Goal: Information Seeking & Learning: Learn about a topic

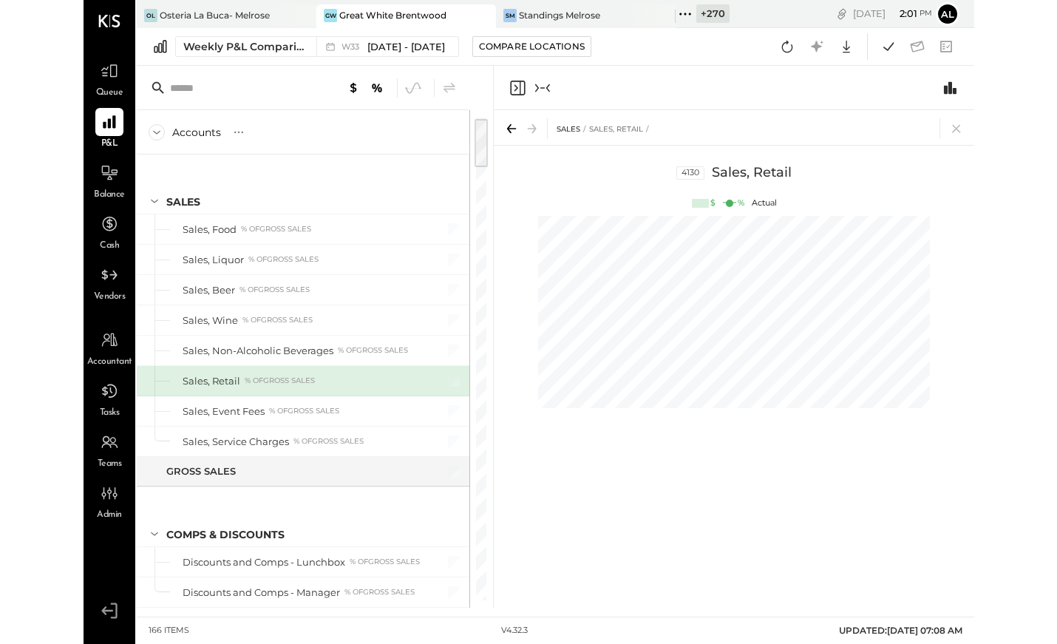
scroll to position [0, 554]
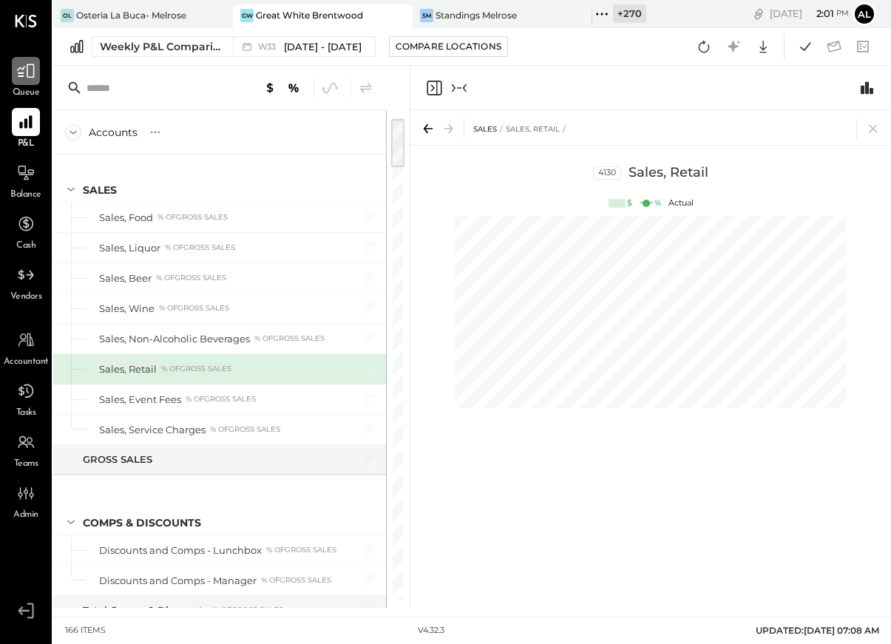
click at [27, 80] on div at bounding box center [26, 71] width 28 height 28
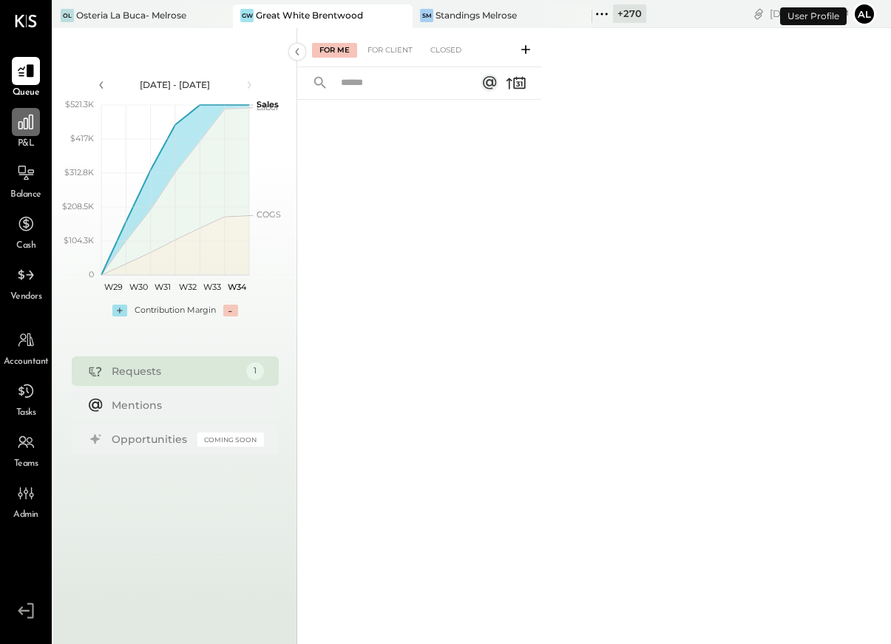
click at [27, 130] on icon at bounding box center [25, 121] width 19 height 19
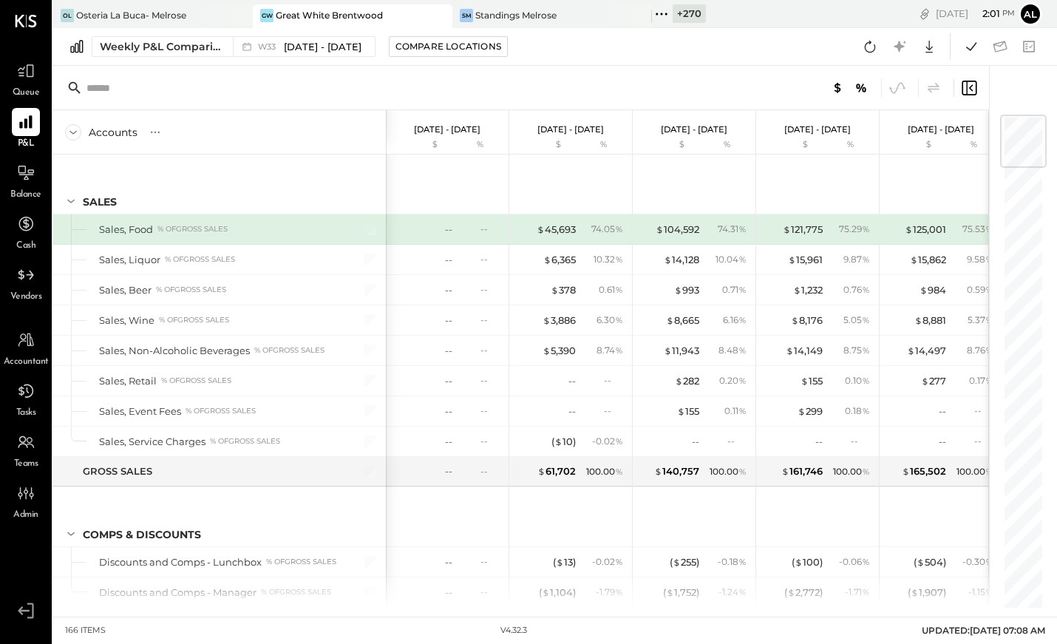
click at [442, 16] on icon at bounding box center [439, 16] width 18 height 18
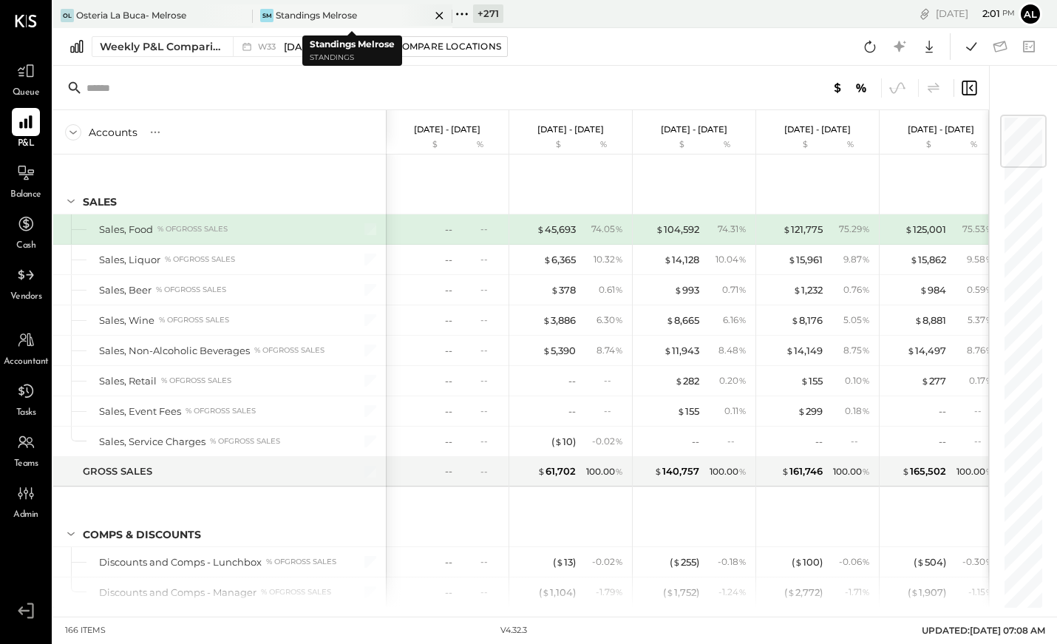
click at [380, 16] on div "SM Standings Melrose" at bounding box center [341, 15] width 177 height 13
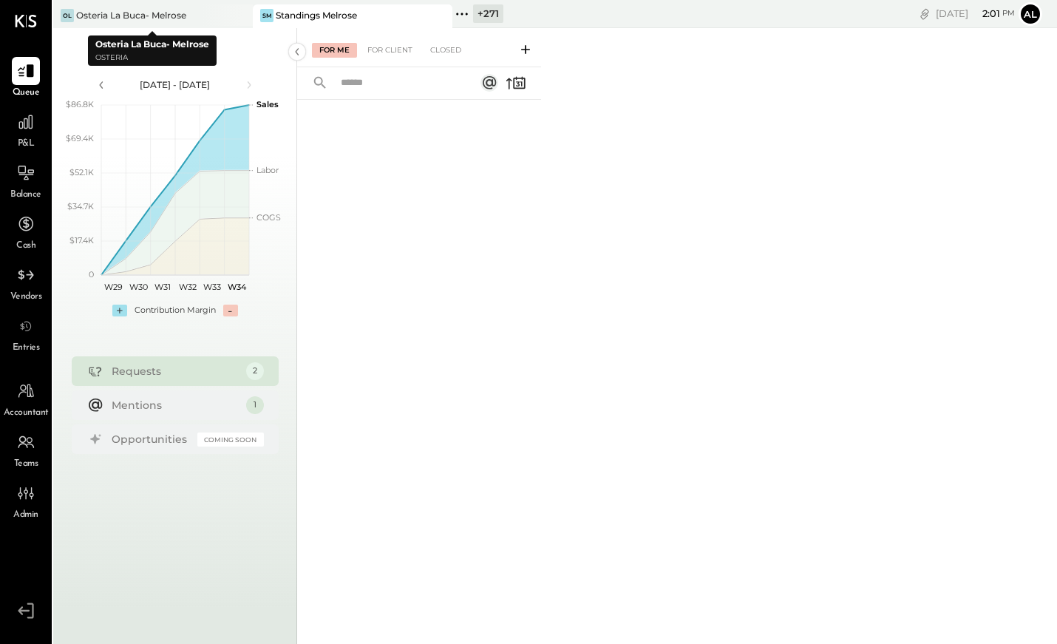
click at [394, 61] on div "For Me For Client Closed" at bounding box center [419, 47] width 244 height 39
click at [390, 50] on div "For Client" at bounding box center [390, 50] width 60 height 15
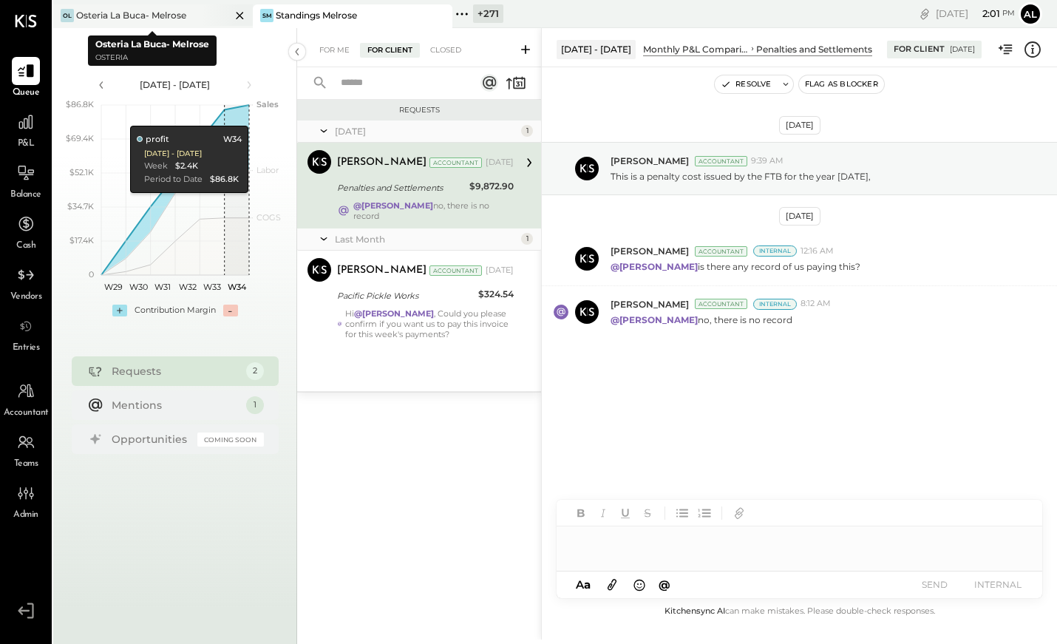
click at [169, 9] on div "Osteria La Buca- Melrose" at bounding box center [131, 15] width 110 height 13
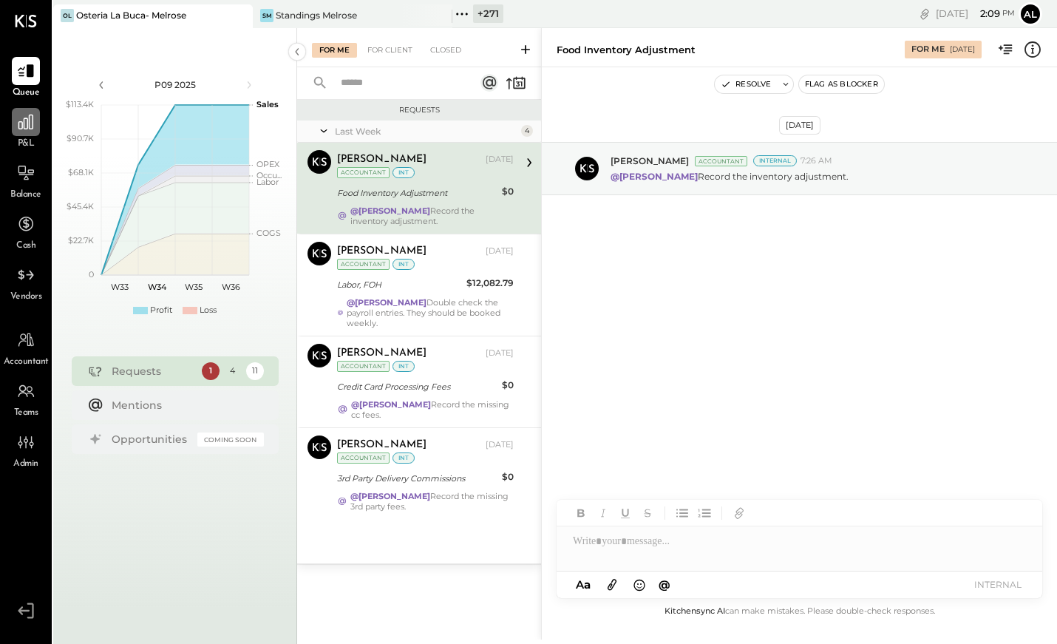
click at [27, 120] on icon at bounding box center [25, 122] width 15 height 15
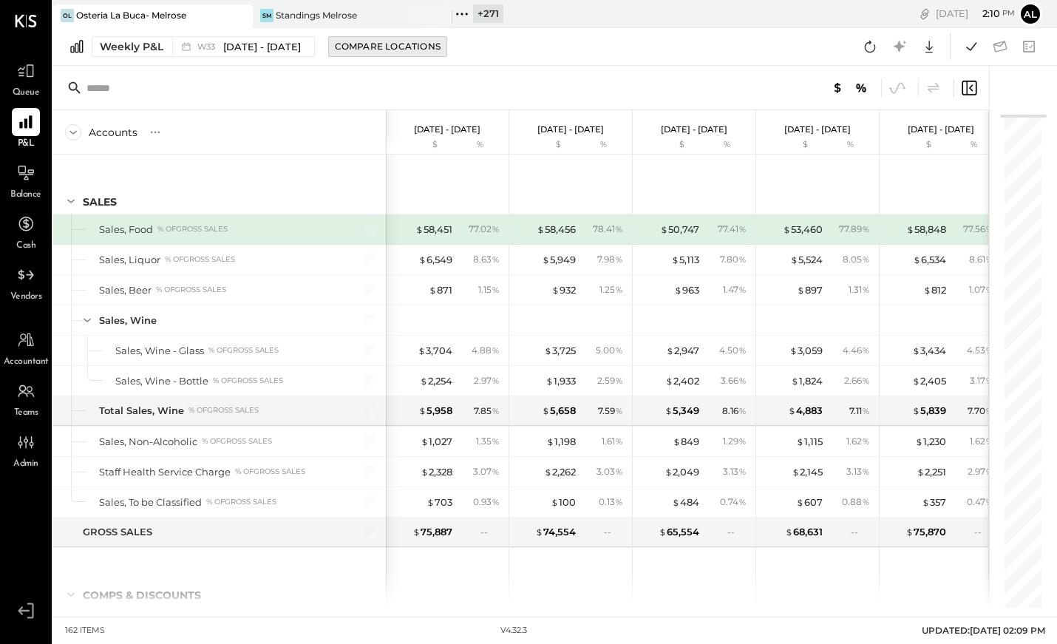
click at [381, 50] on div "Compare Locations" at bounding box center [388, 46] width 106 height 13
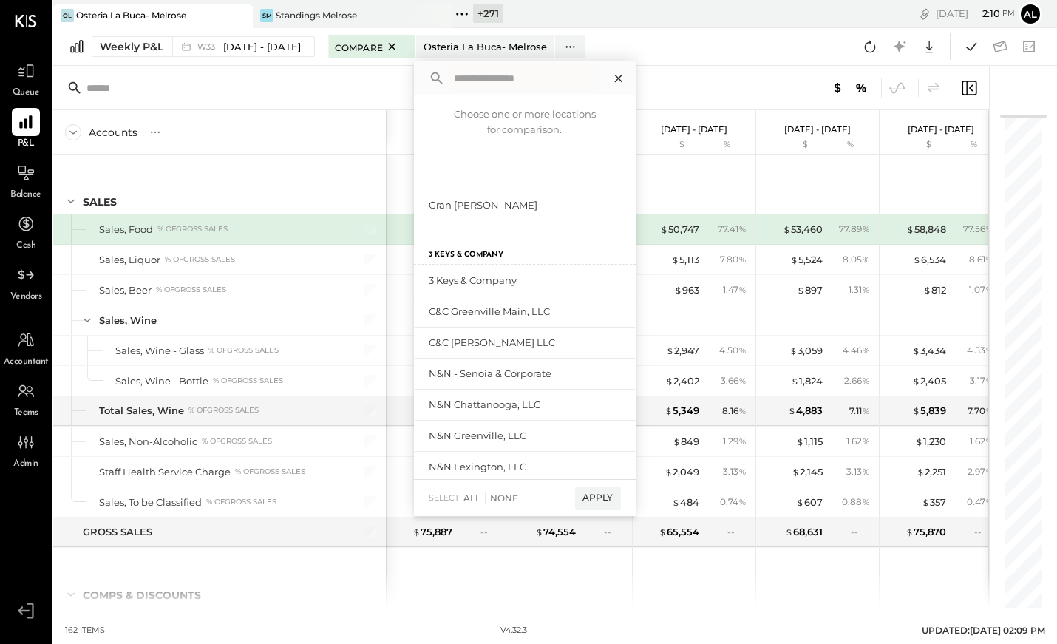
click at [614, 78] on icon at bounding box center [618, 78] width 19 height 19
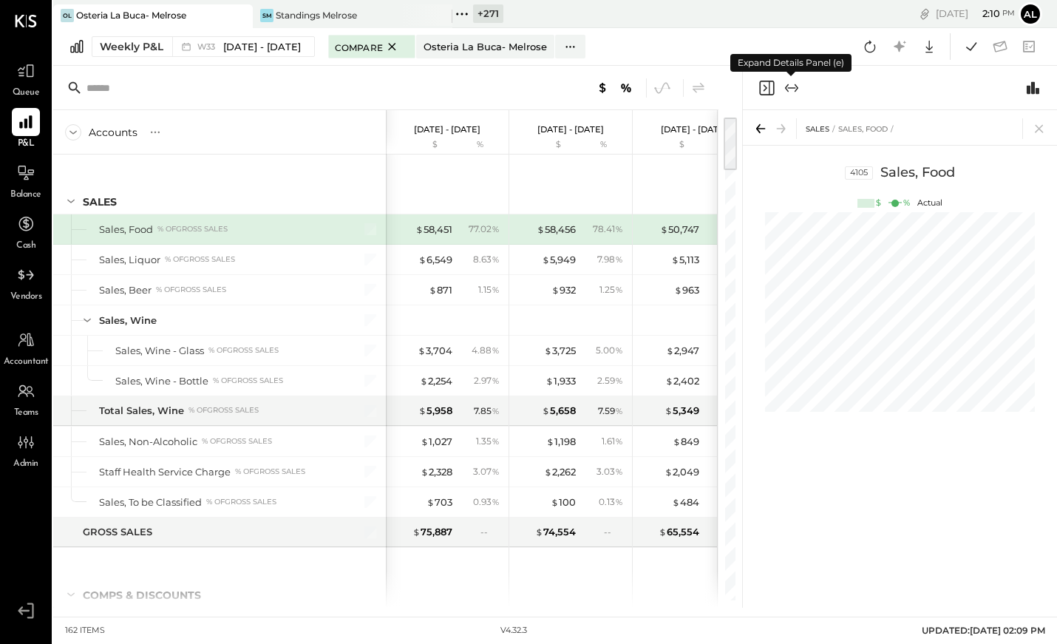
click at [793, 88] on icon "Expand panel (e)" at bounding box center [792, 88] width 18 height 18
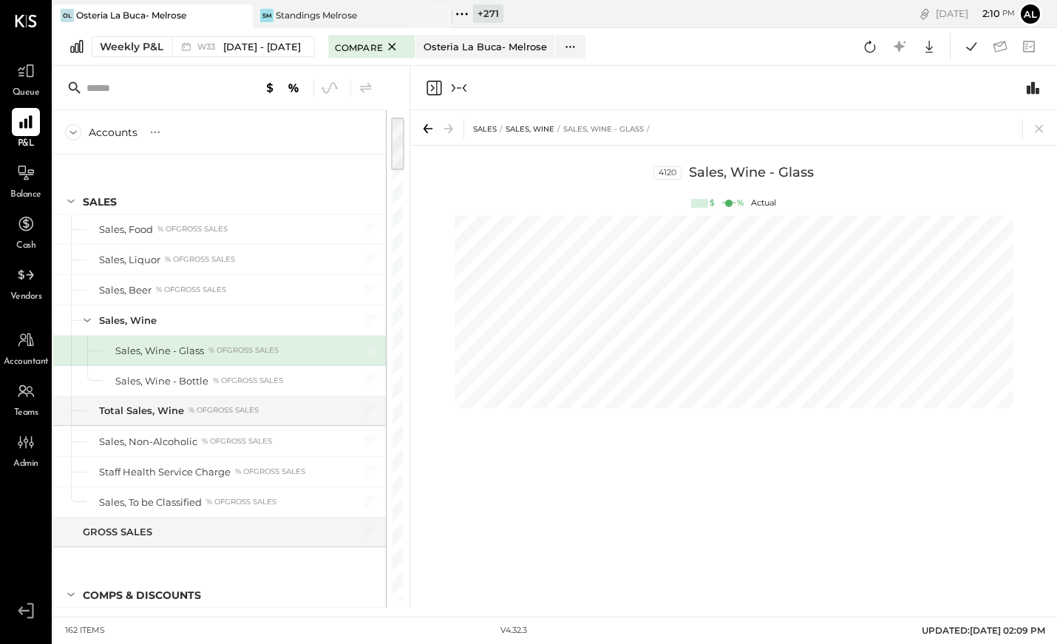
scroll to position [0, 61]
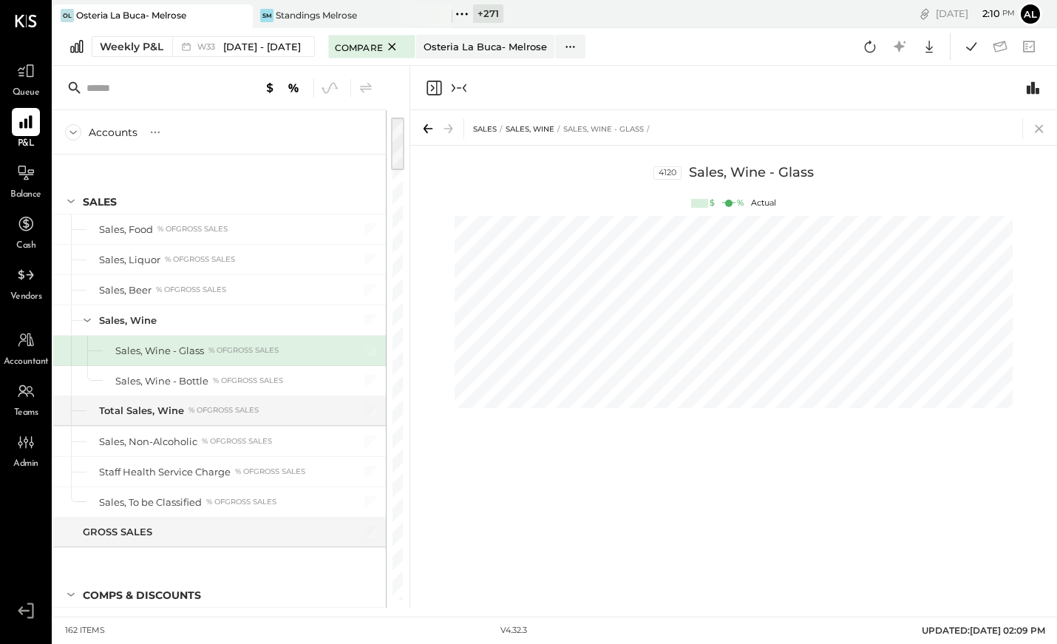
click at [890, 129] on icon at bounding box center [1039, 128] width 21 height 21
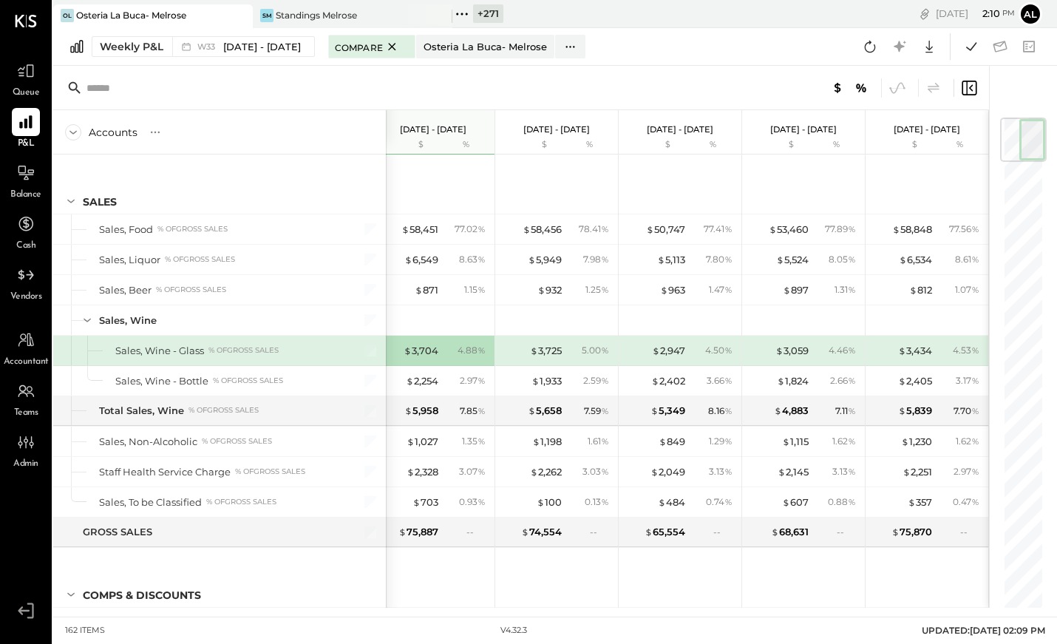
scroll to position [0, 14]
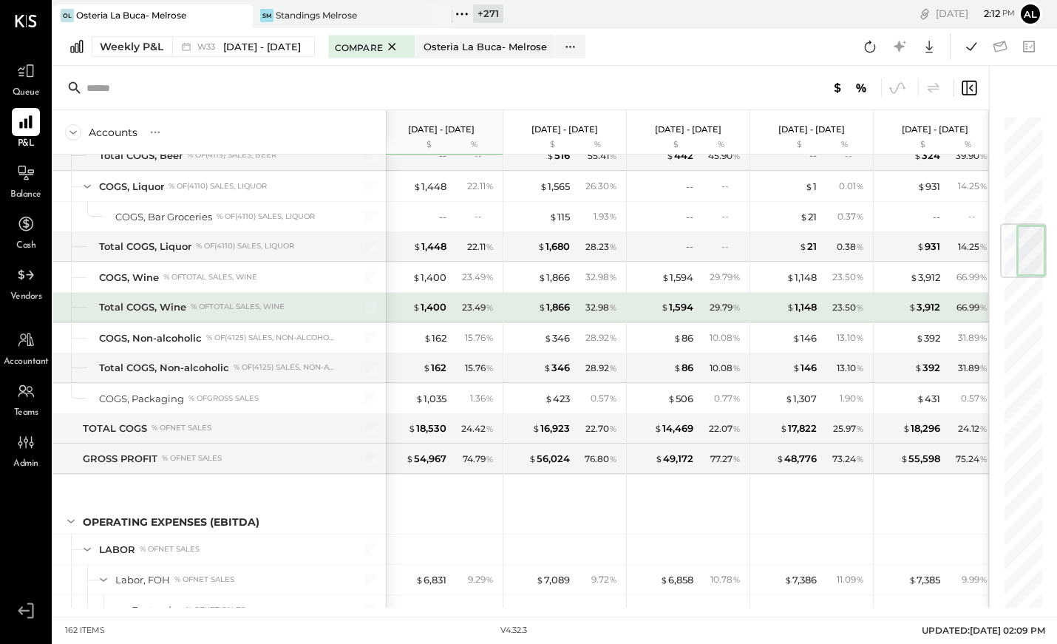
scroll to position [973, 0]
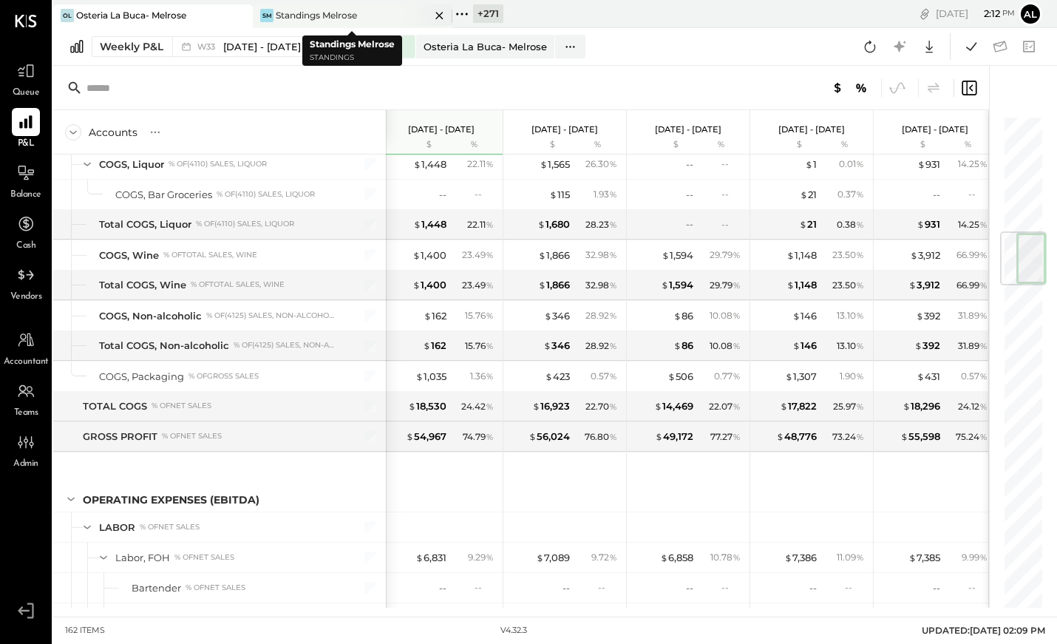
click at [330, 16] on div "Standings Melrose" at bounding box center [316, 15] width 81 height 13
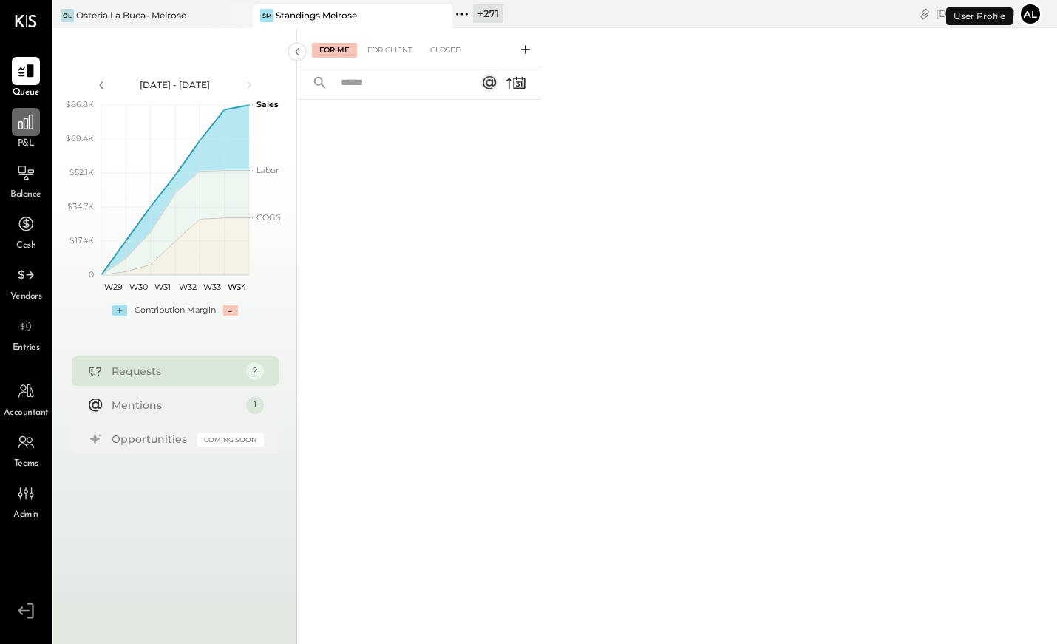
click at [23, 125] on icon at bounding box center [25, 121] width 19 height 19
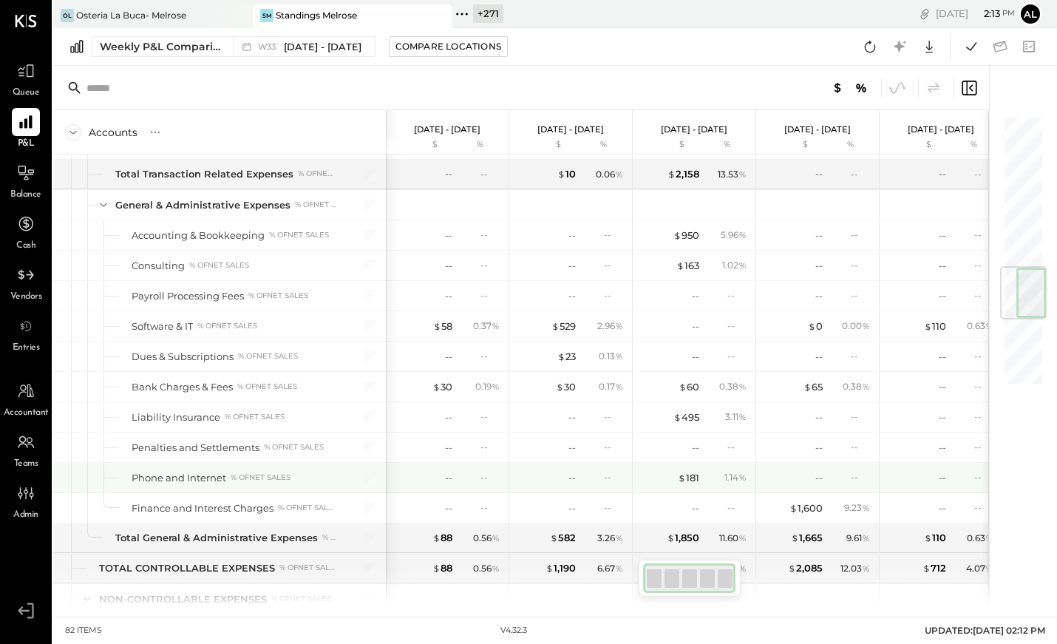
scroll to position [1297, 0]
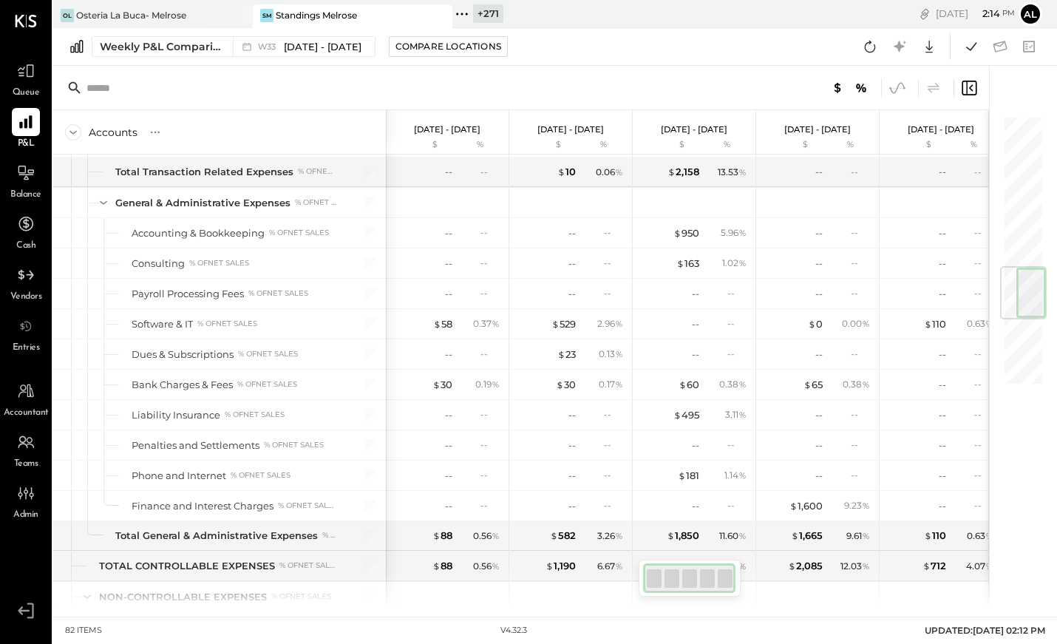
click at [890, 86] on icon at bounding box center [897, 87] width 15 height 11
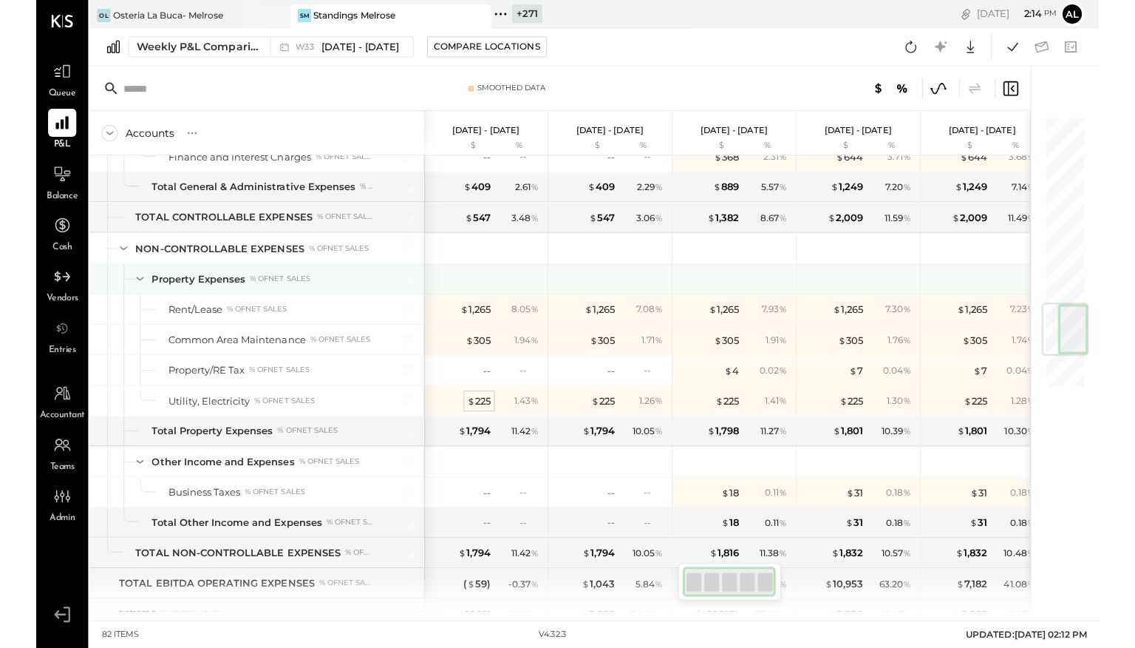
scroll to position [1590, 0]
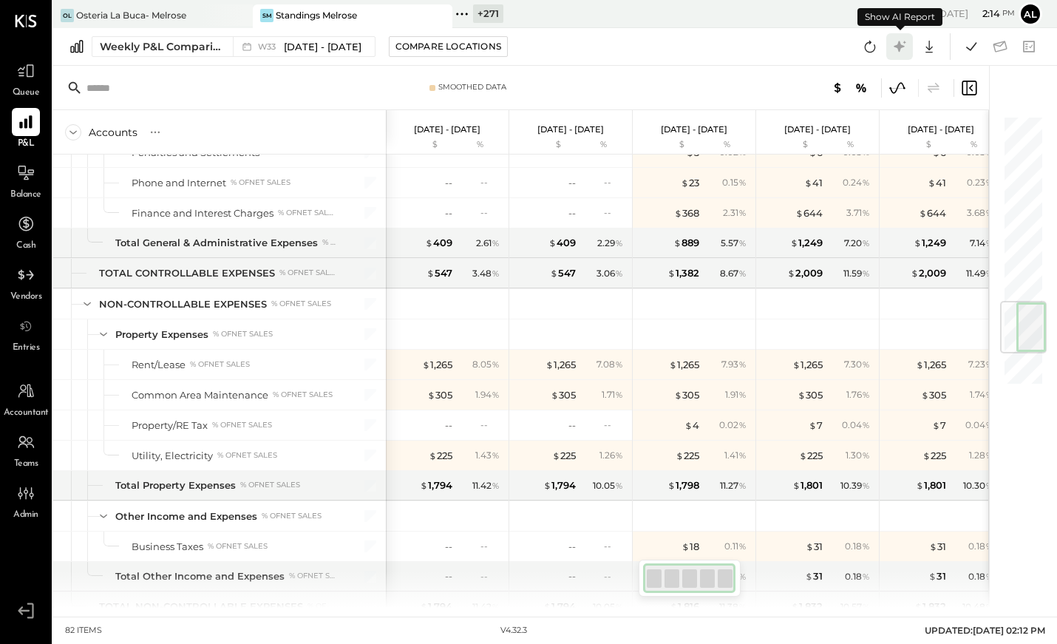
click at [890, 50] on icon at bounding box center [899, 46] width 19 height 19
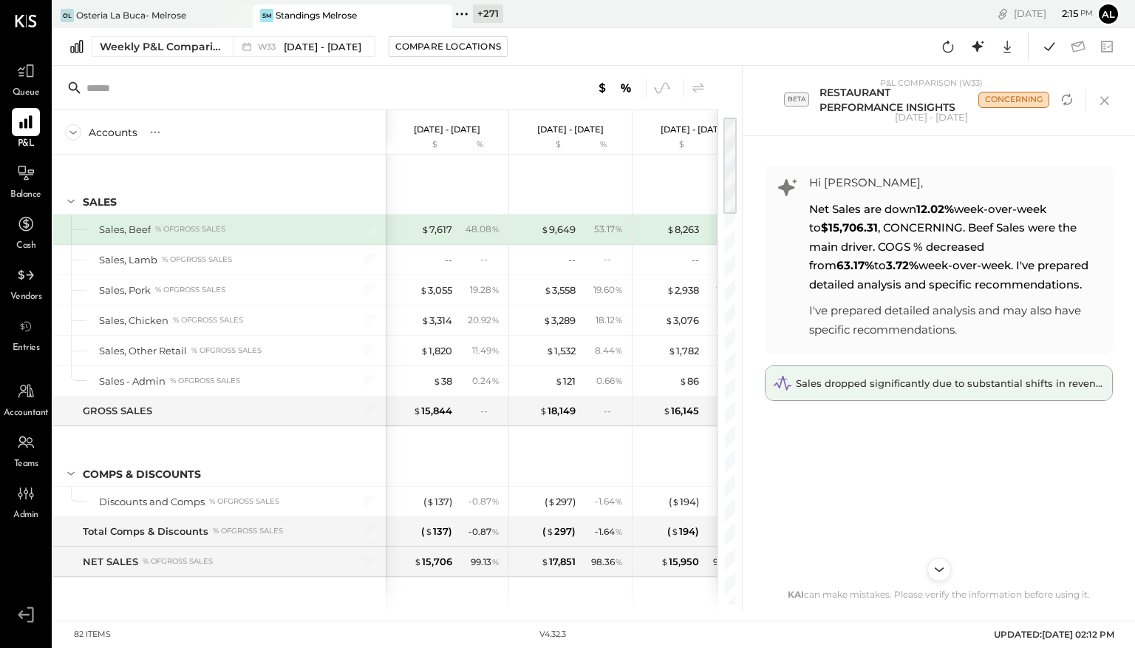
click at [890, 381] on span "Sales dropped significantly due to substantial shifts in revenue and cost metri…" at bounding box center [996, 383] width 400 height 12
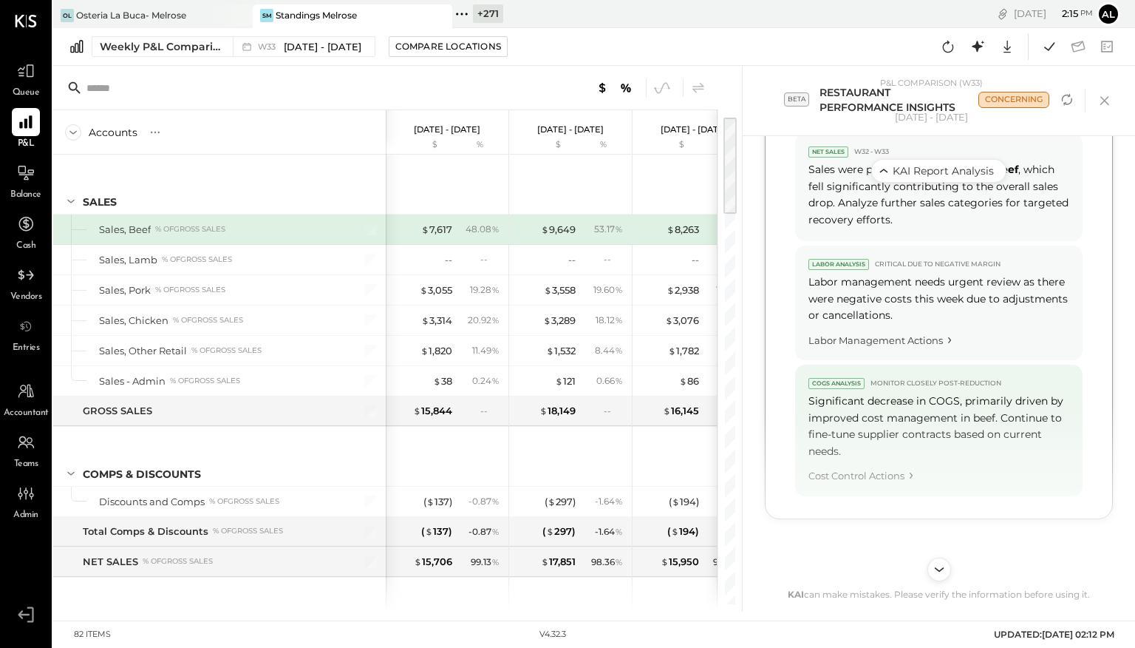
scroll to position [1015, 0]
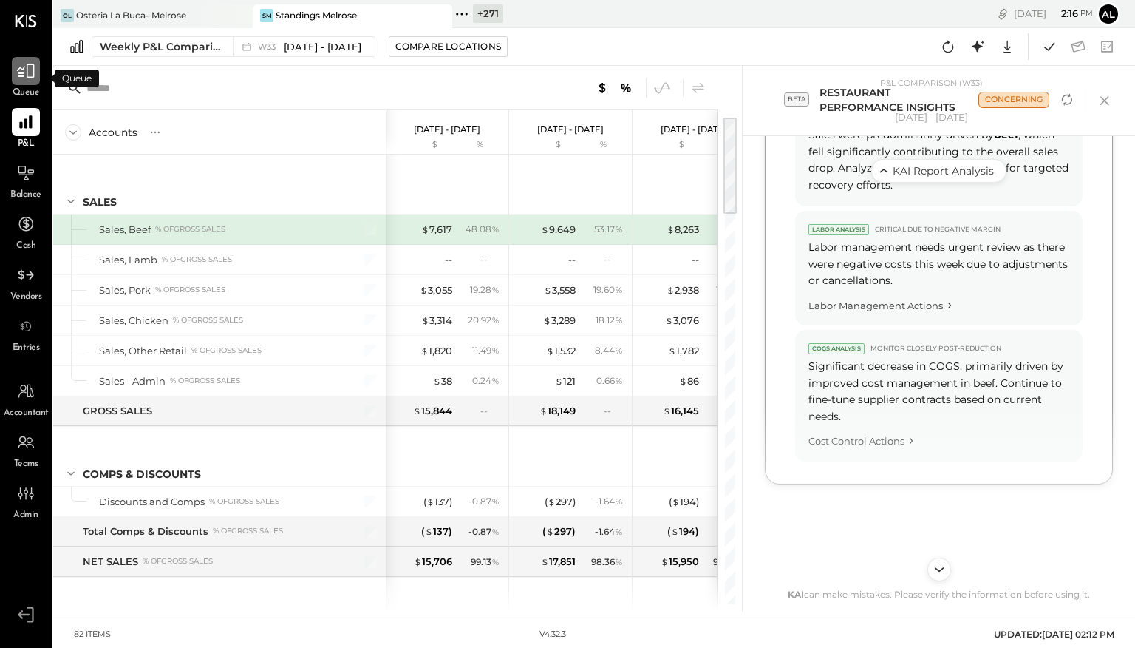
click at [25, 74] on icon at bounding box center [25, 70] width 19 height 19
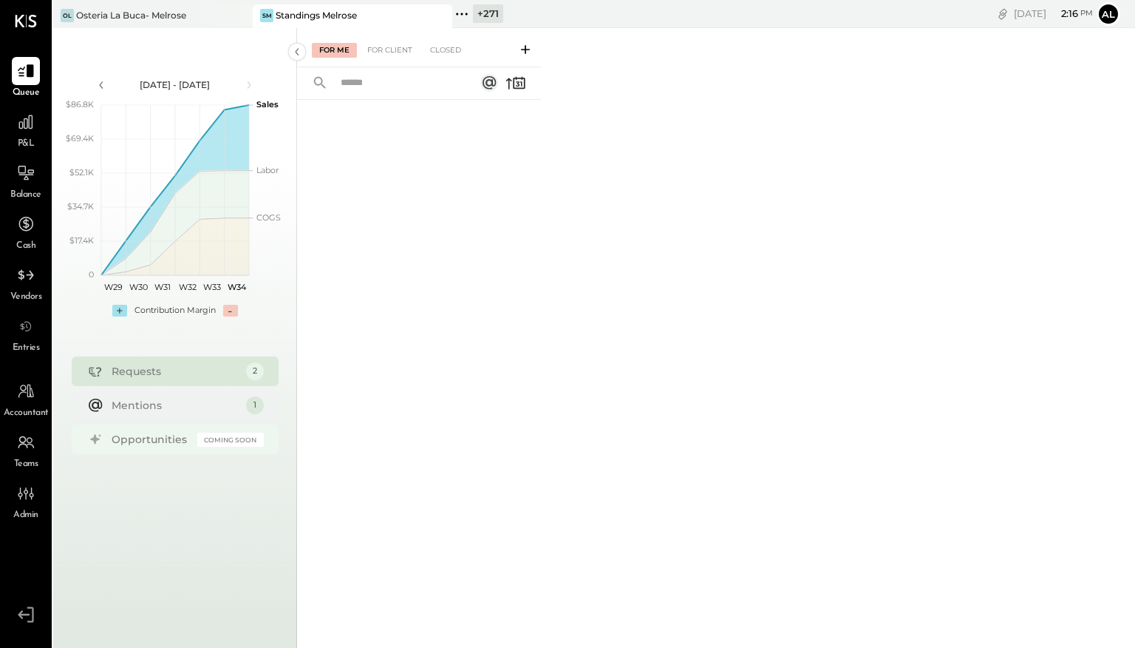
click at [150, 444] on div "Opportunities" at bounding box center [151, 439] width 78 height 15
click at [399, 53] on div "For Client" at bounding box center [390, 50] width 60 height 15
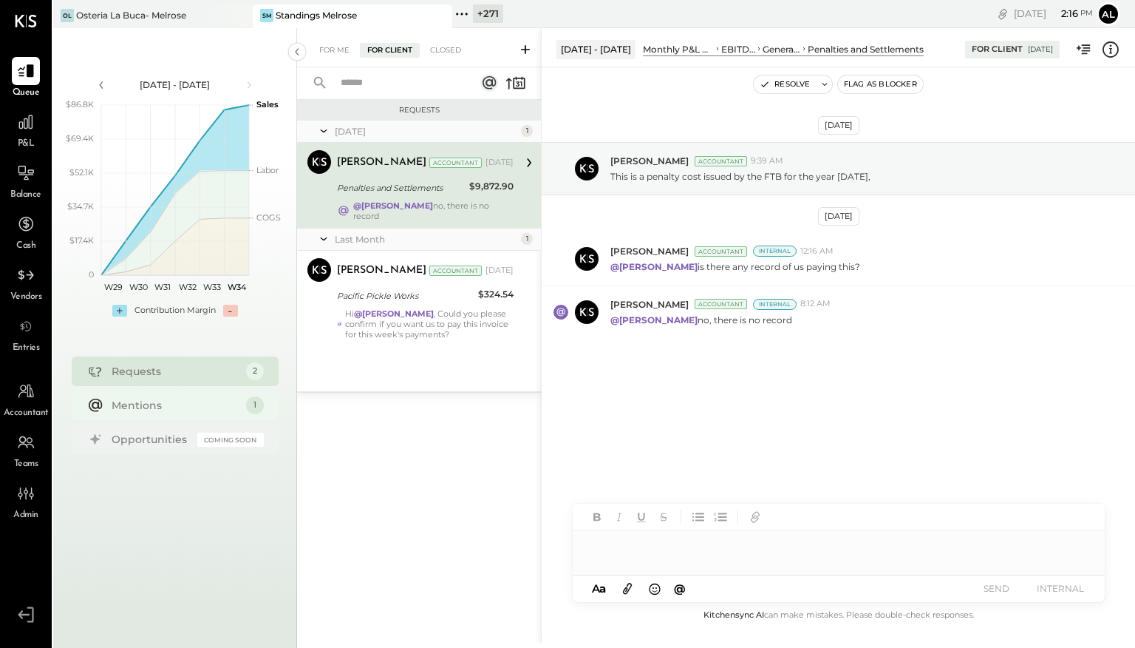
click at [181, 401] on div "Mentions" at bounding box center [175, 405] width 127 height 15
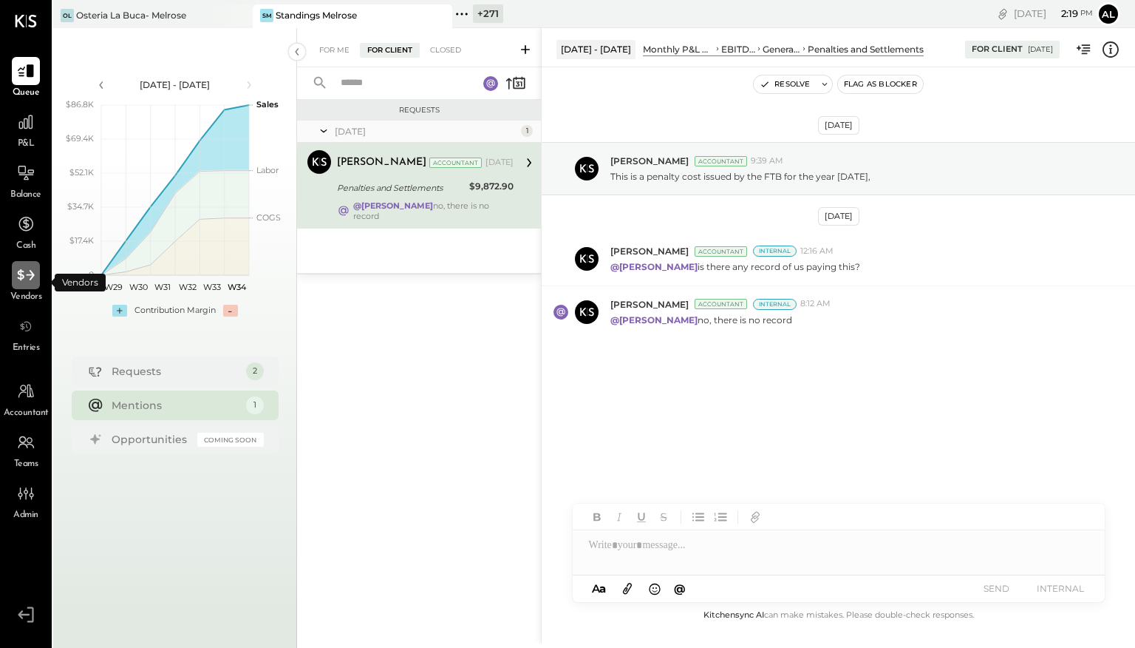
click at [28, 275] on icon at bounding box center [25, 274] width 19 height 19
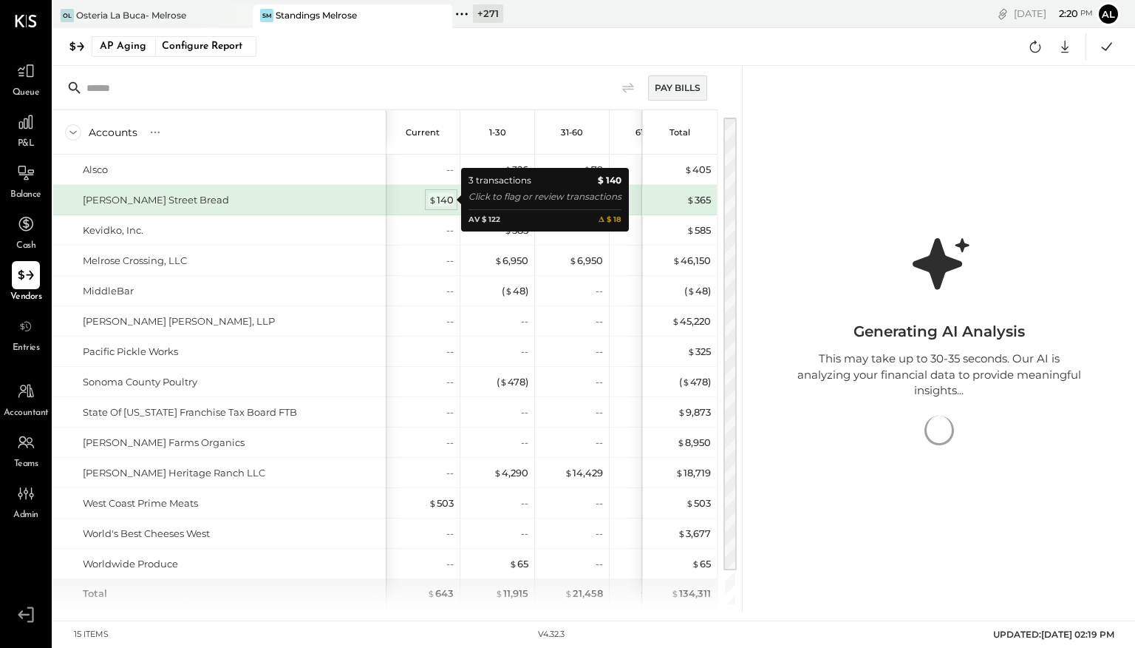
click at [438, 200] on div "$ 140" at bounding box center [441, 200] width 25 height 14
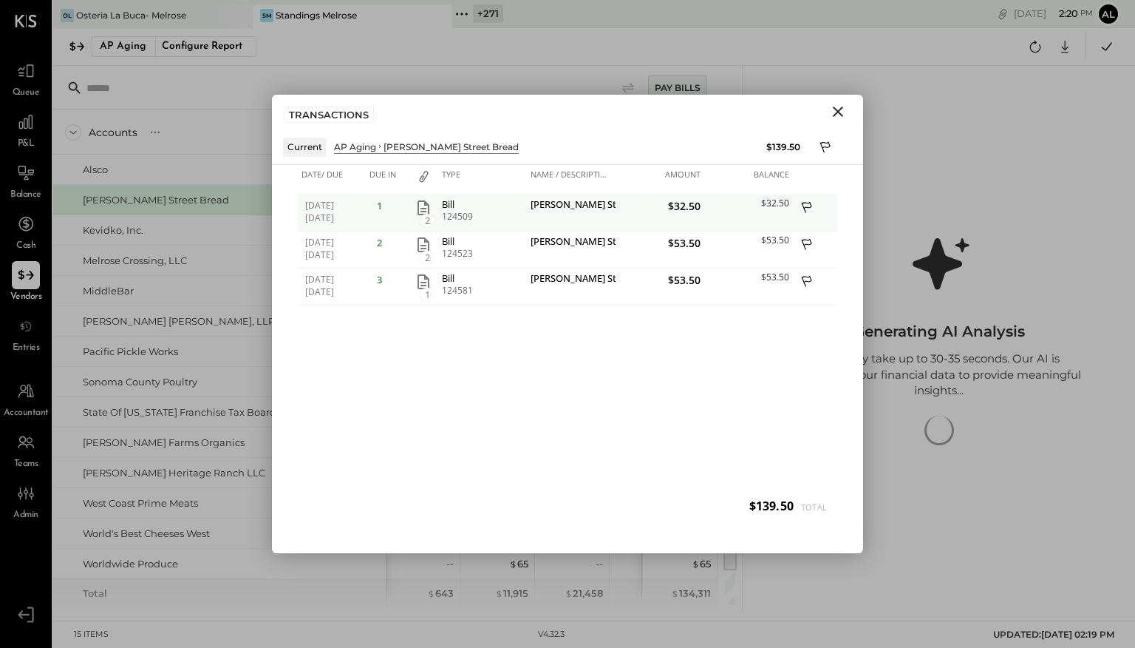
click at [424, 214] on span "2" at bounding box center [427, 220] width 15 height 13
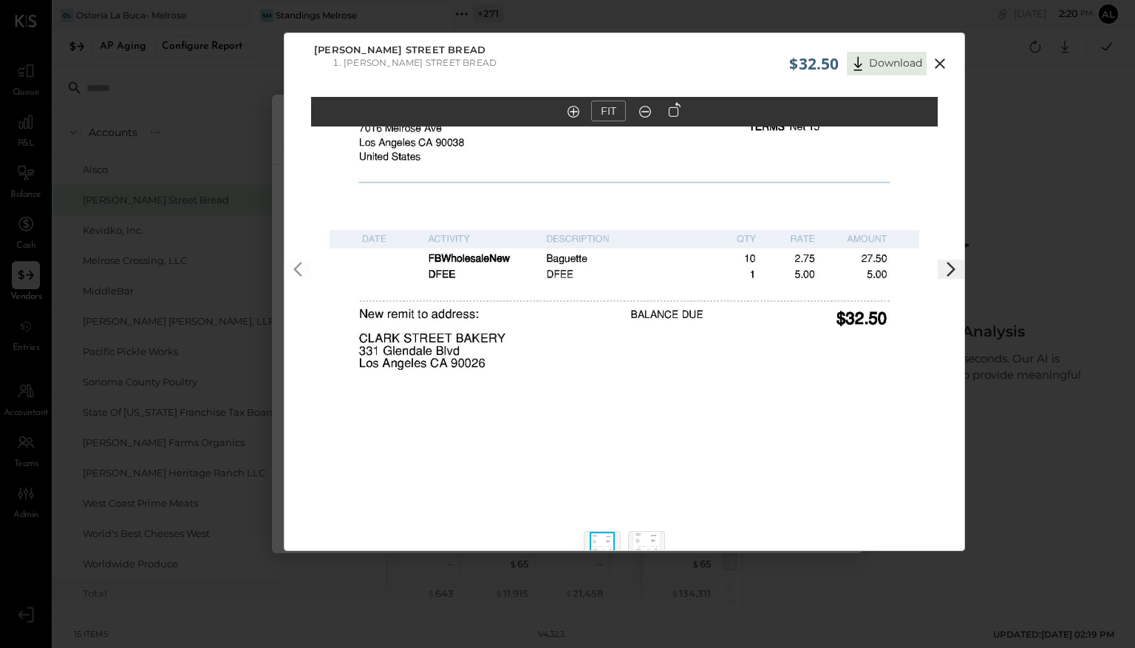
click at [890, 67] on icon at bounding box center [940, 64] width 18 height 18
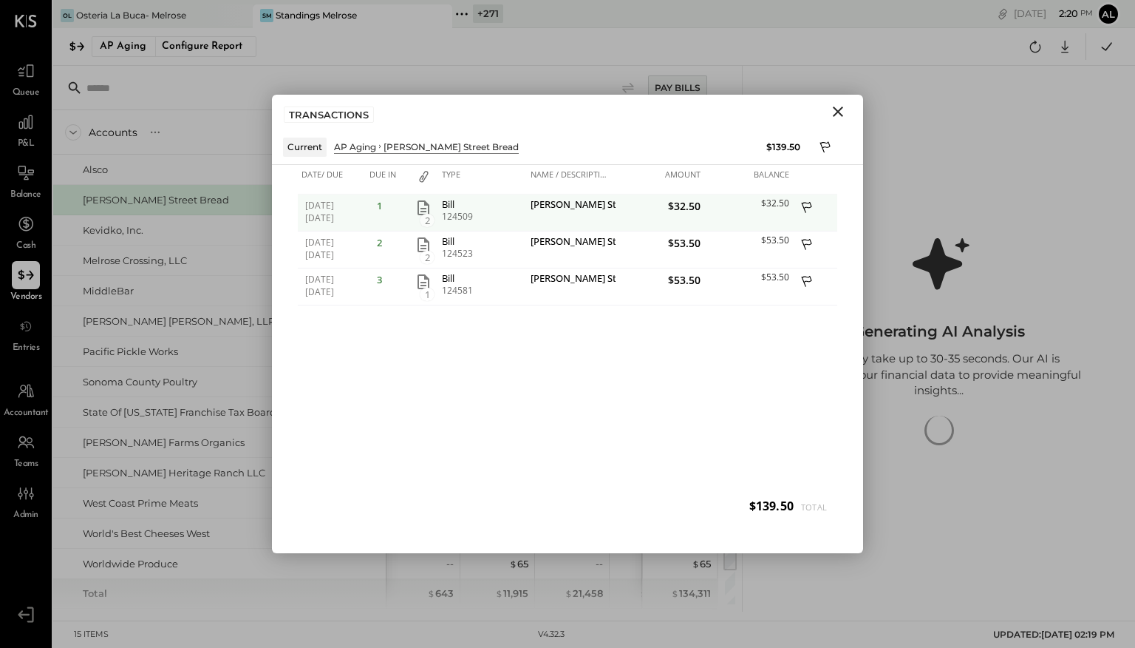
click at [806, 204] on icon at bounding box center [807, 209] width 13 height 18
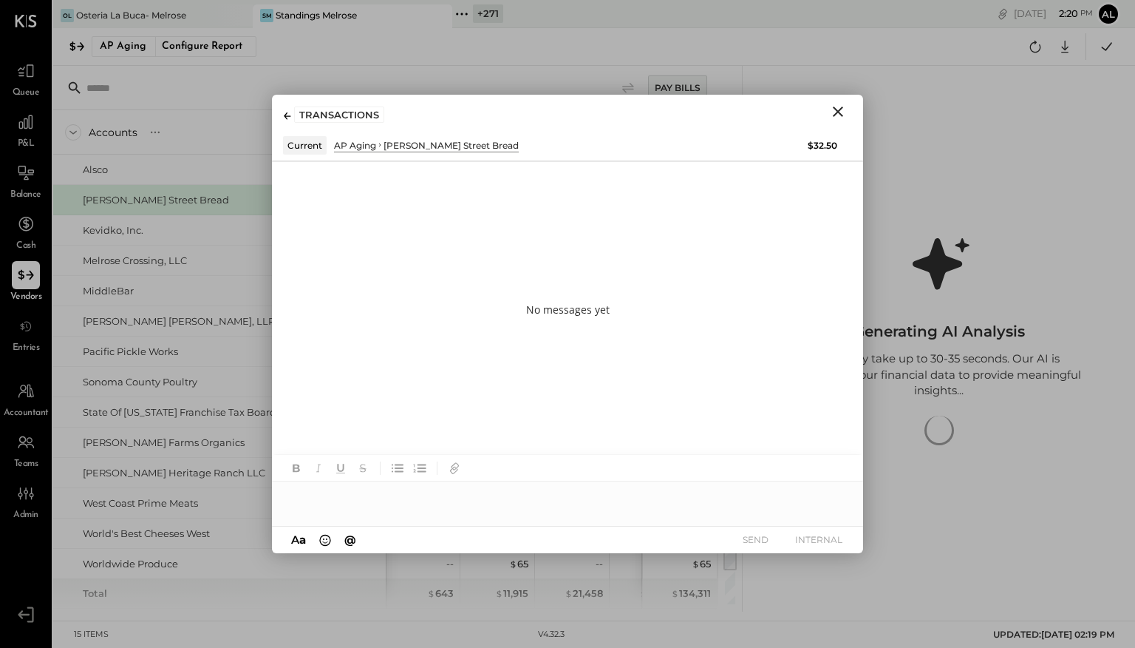
click at [576, 495] on div at bounding box center [567, 496] width 591 height 30
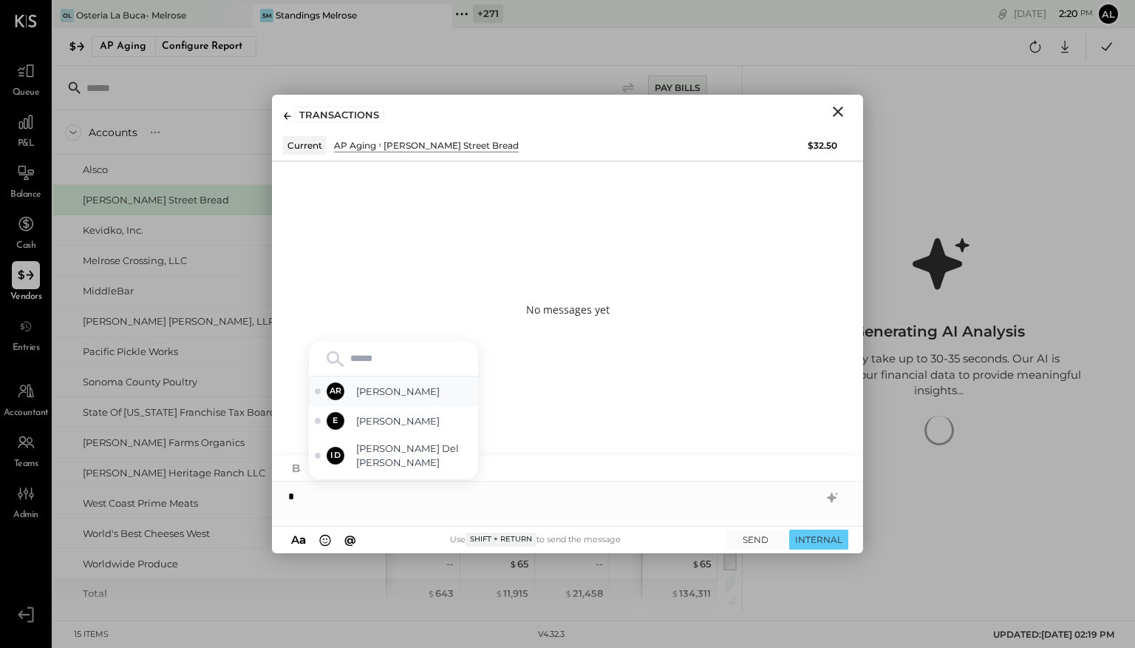
click at [402, 392] on span "[PERSON_NAME]" at bounding box center [414, 391] width 116 height 14
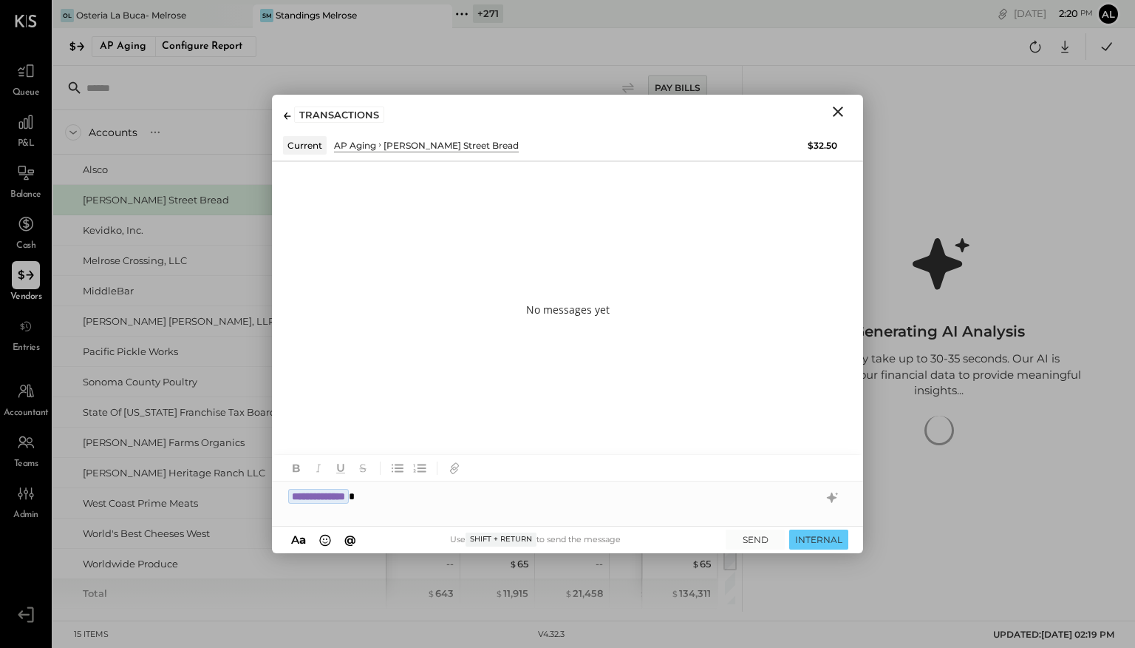
click at [837, 122] on div "TRANSACTIONS" at bounding box center [567, 112] width 591 height 34
click at [839, 111] on icon "Close" at bounding box center [838, 111] width 10 height 10
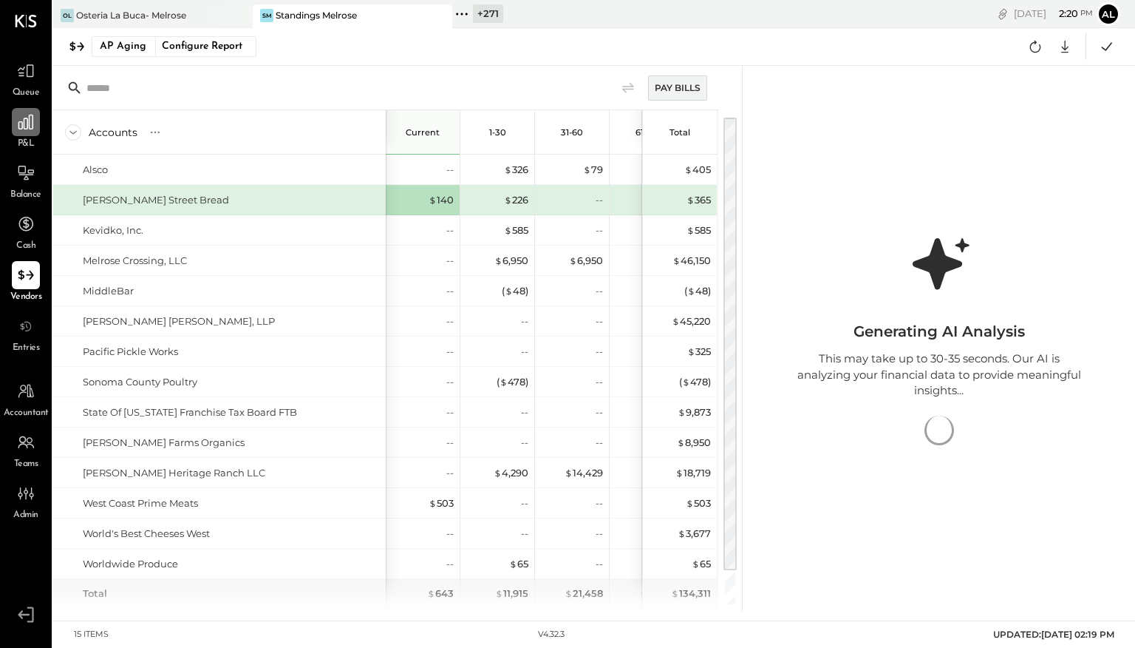
click at [29, 123] on icon at bounding box center [25, 122] width 15 height 15
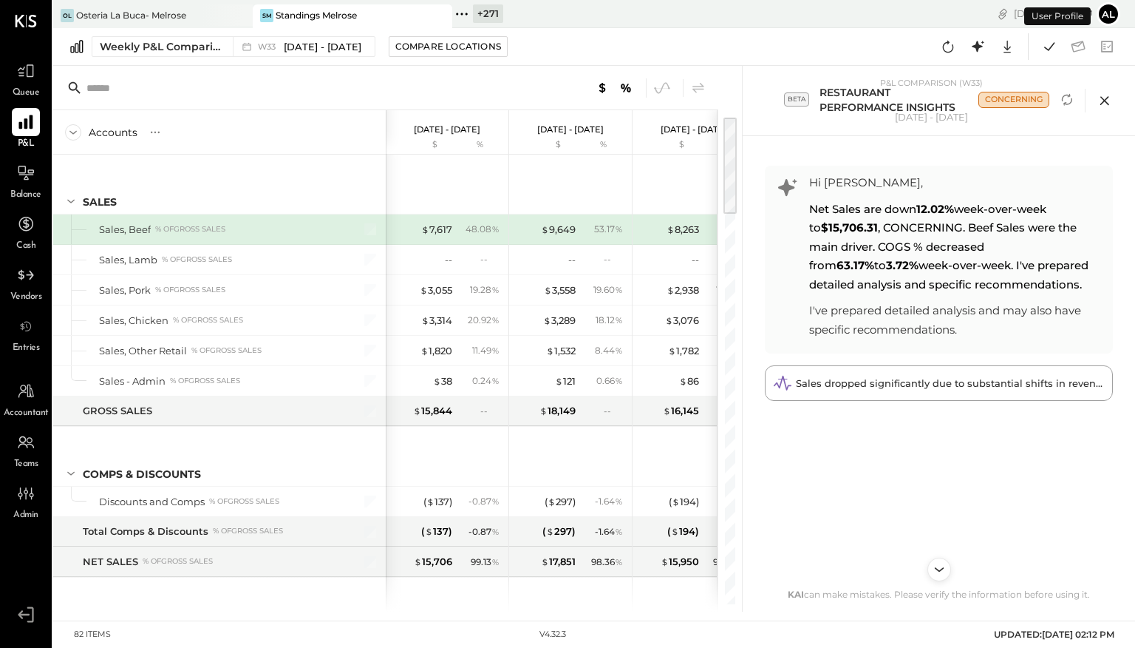
click at [890, 103] on icon at bounding box center [1104, 100] width 9 height 9
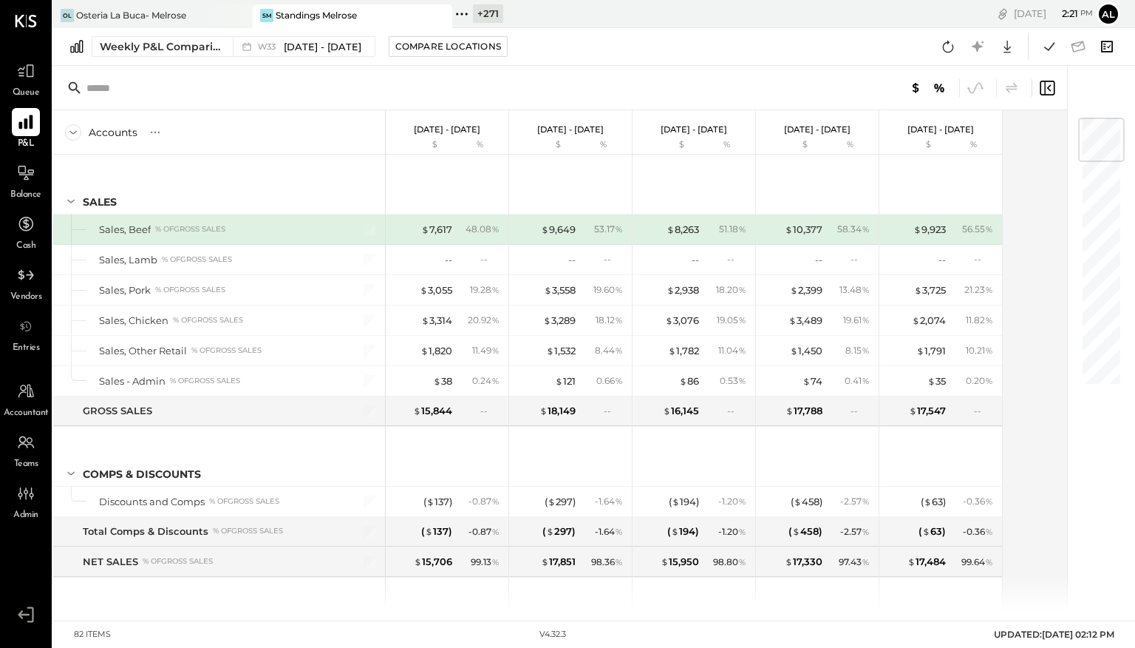
click at [890, 41] on icon at bounding box center [1107, 46] width 12 height 11
click at [186, 55] on button "Weekly P&L Comparison W33 [DATE] - [DATE]" at bounding box center [234, 46] width 284 height 21
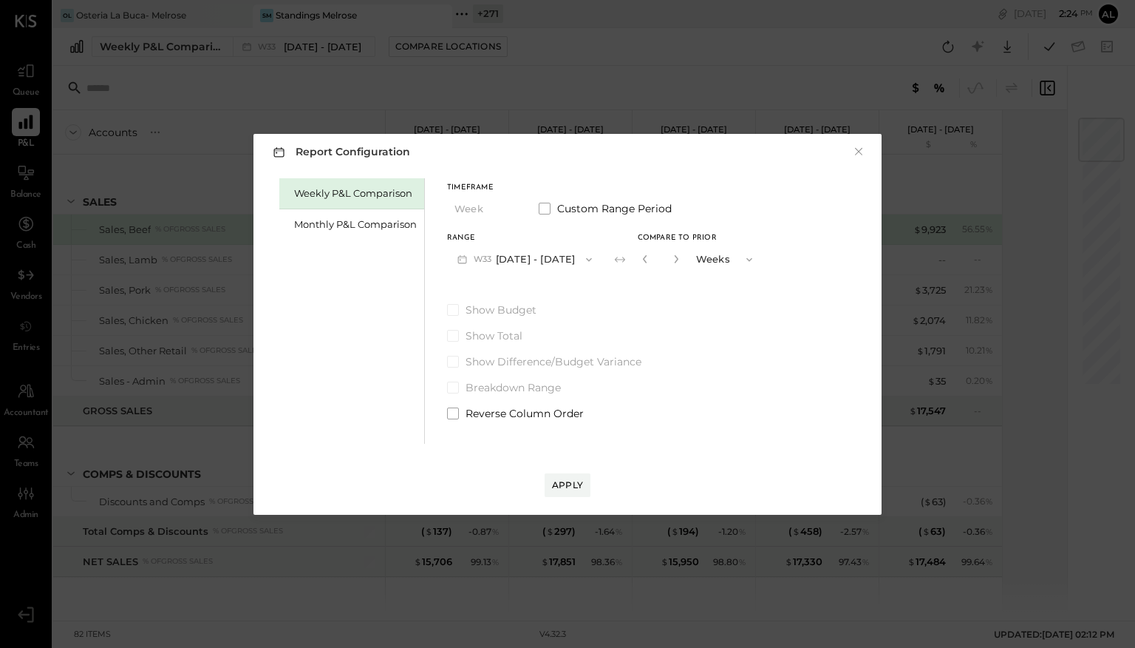
click at [350, 207] on div "Weekly P&L Comparison" at bounding box center [351, 193] width 145 height 31
click at [350, 223] on div "Monthly P&L Comparison" at bounding box center [355, 224] width 123 height 14
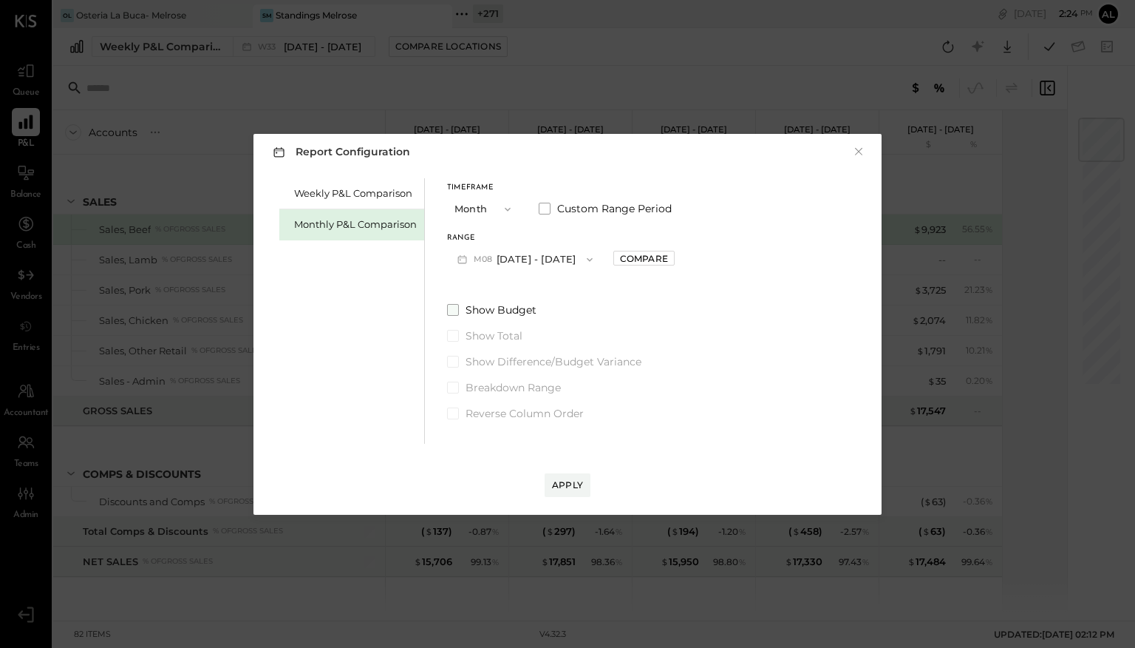
click at [453, 313] on span at bounding box center [453, 310] width 12 height 12
click at [454, 363] on span at bounding box center [453, 362] width 12 height 12
click at [856, 148] on button "×" at bounding box center [858, 151] width 13 height 15
